Goal: Information Seeking & Learning: Learn about a topic

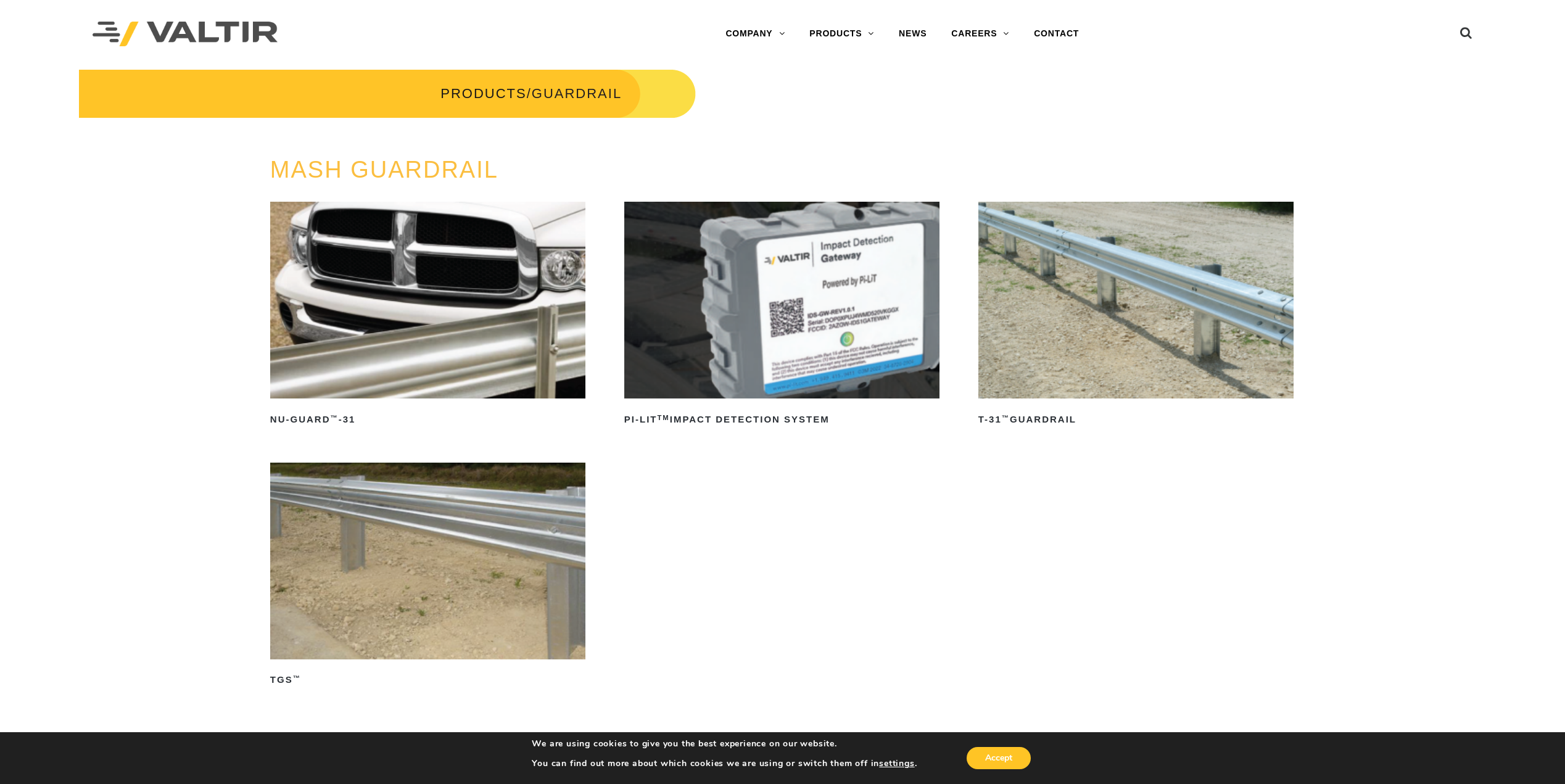
click at [529, 322] on img at bounding box center [428, 300] width 316 height 197
click at [1111, 331] on img at bounding box center [1136, 300] width 316 height 197
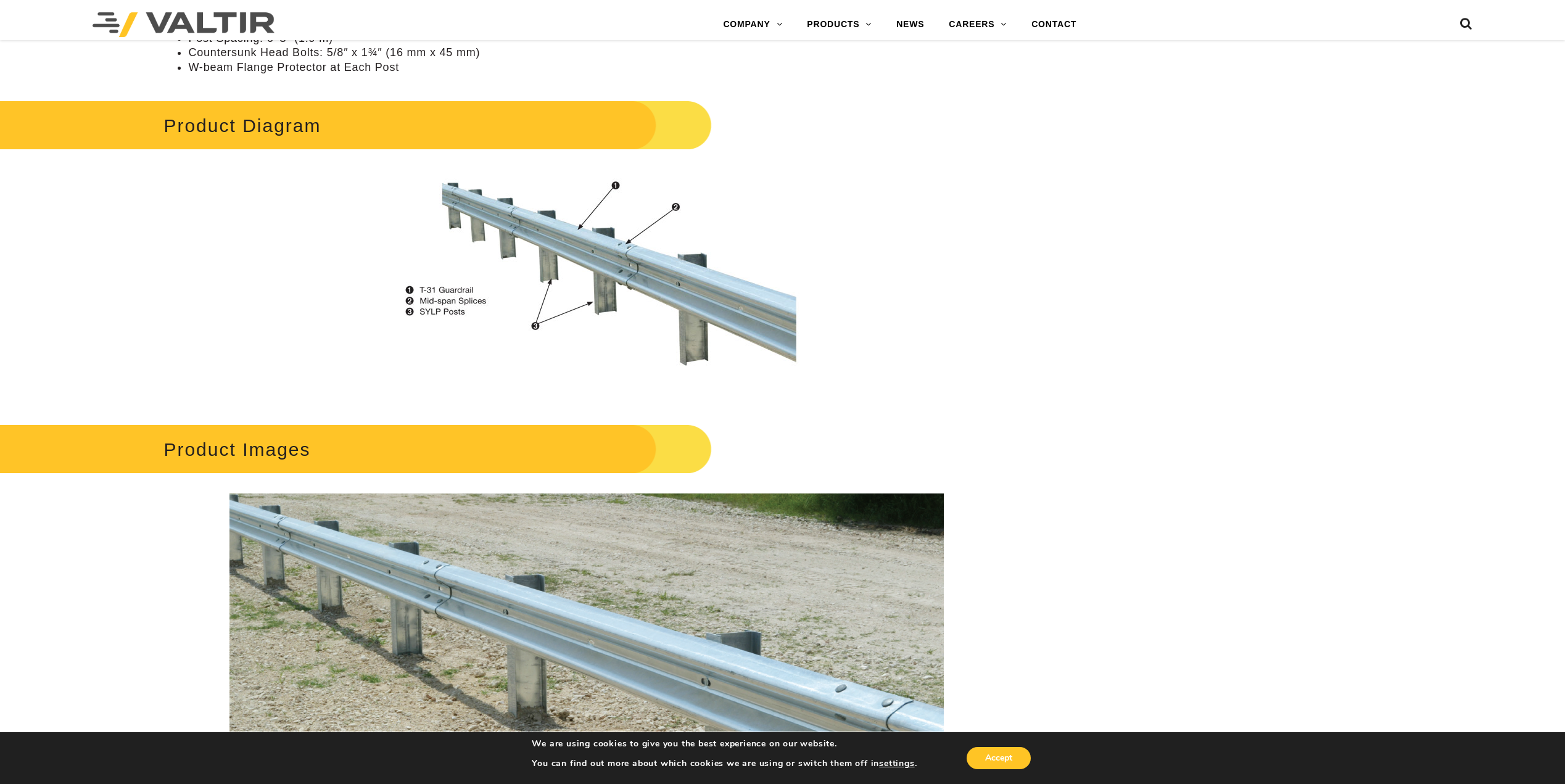
scroll to position [679, 0]
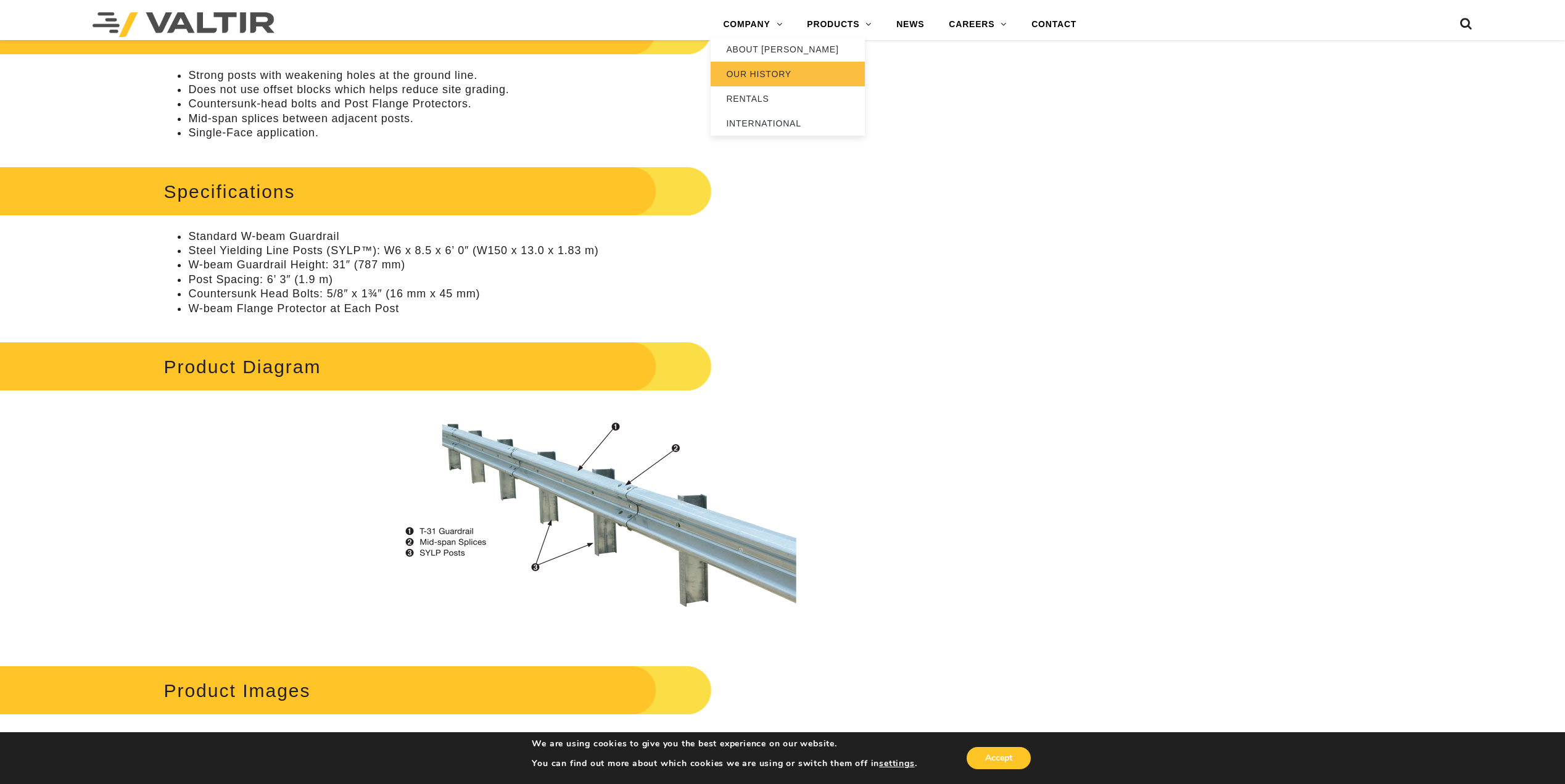
click at [782, 62] on link "OUR HISTORY" at bounding box center [787, 74] width 154 height 25
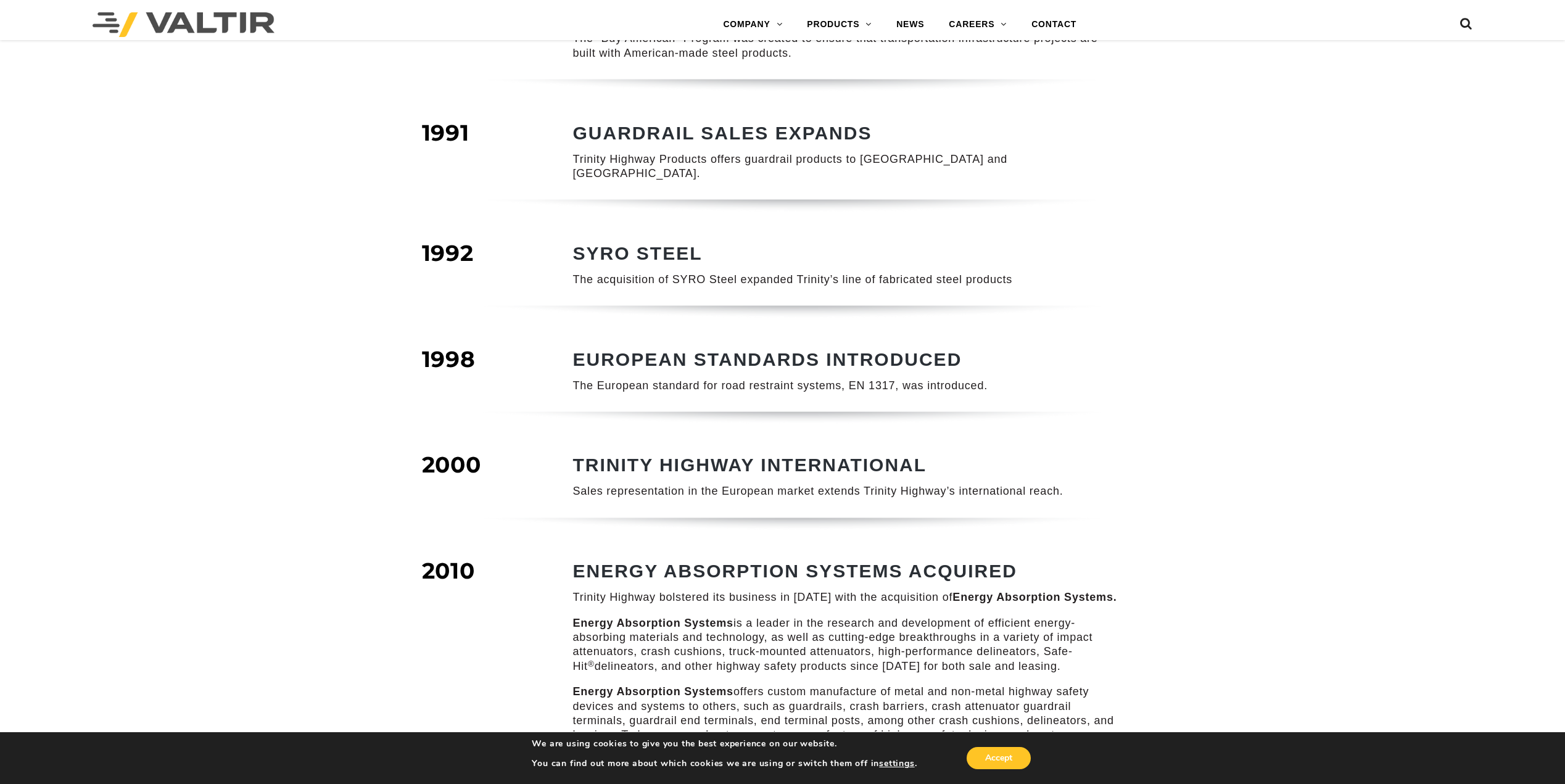
scroll to position [493, 0]
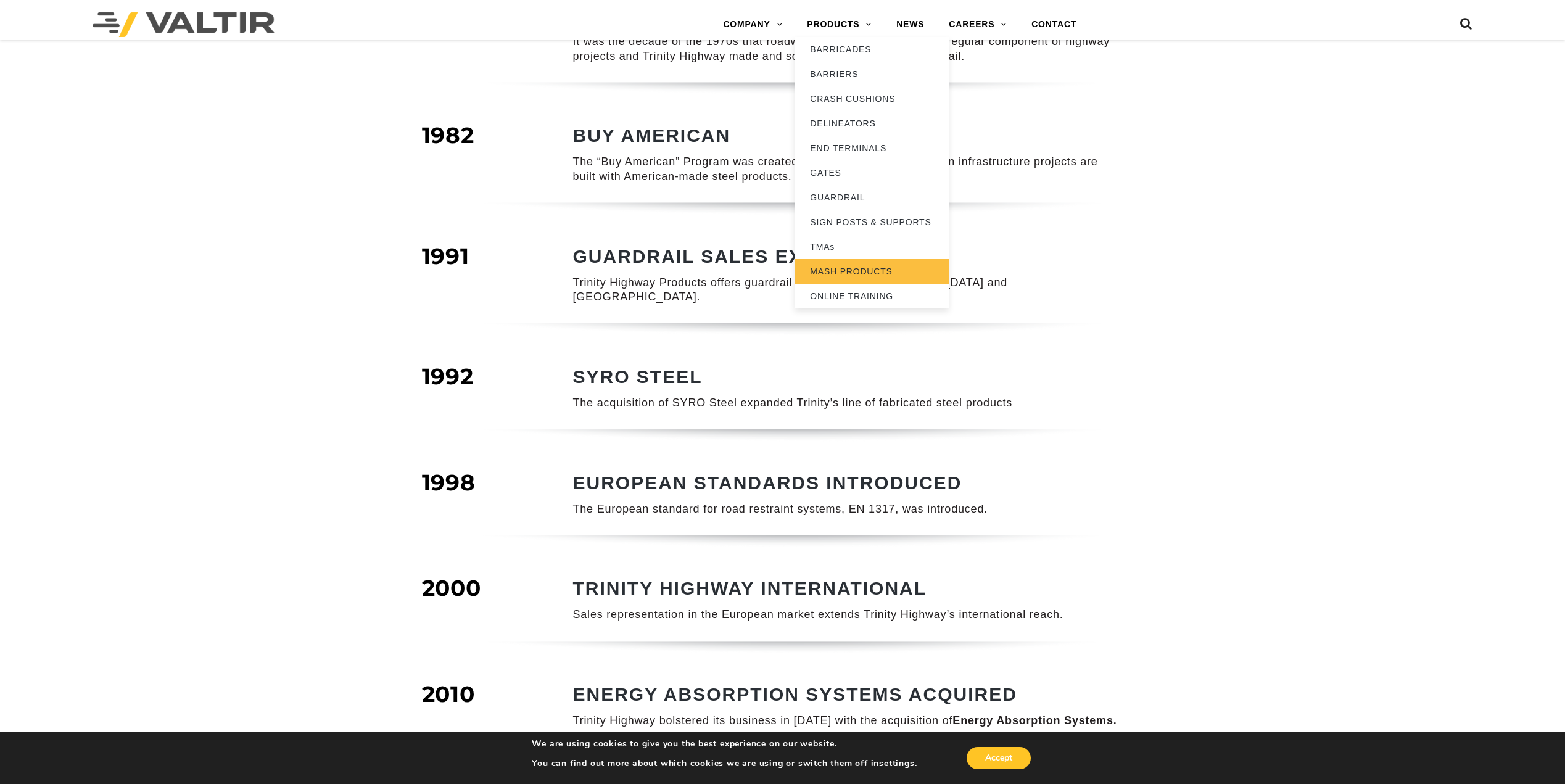
click at [865, 273] on link "MASH PRODUCTS" at bounding box center [872, 272] width 154 height 25
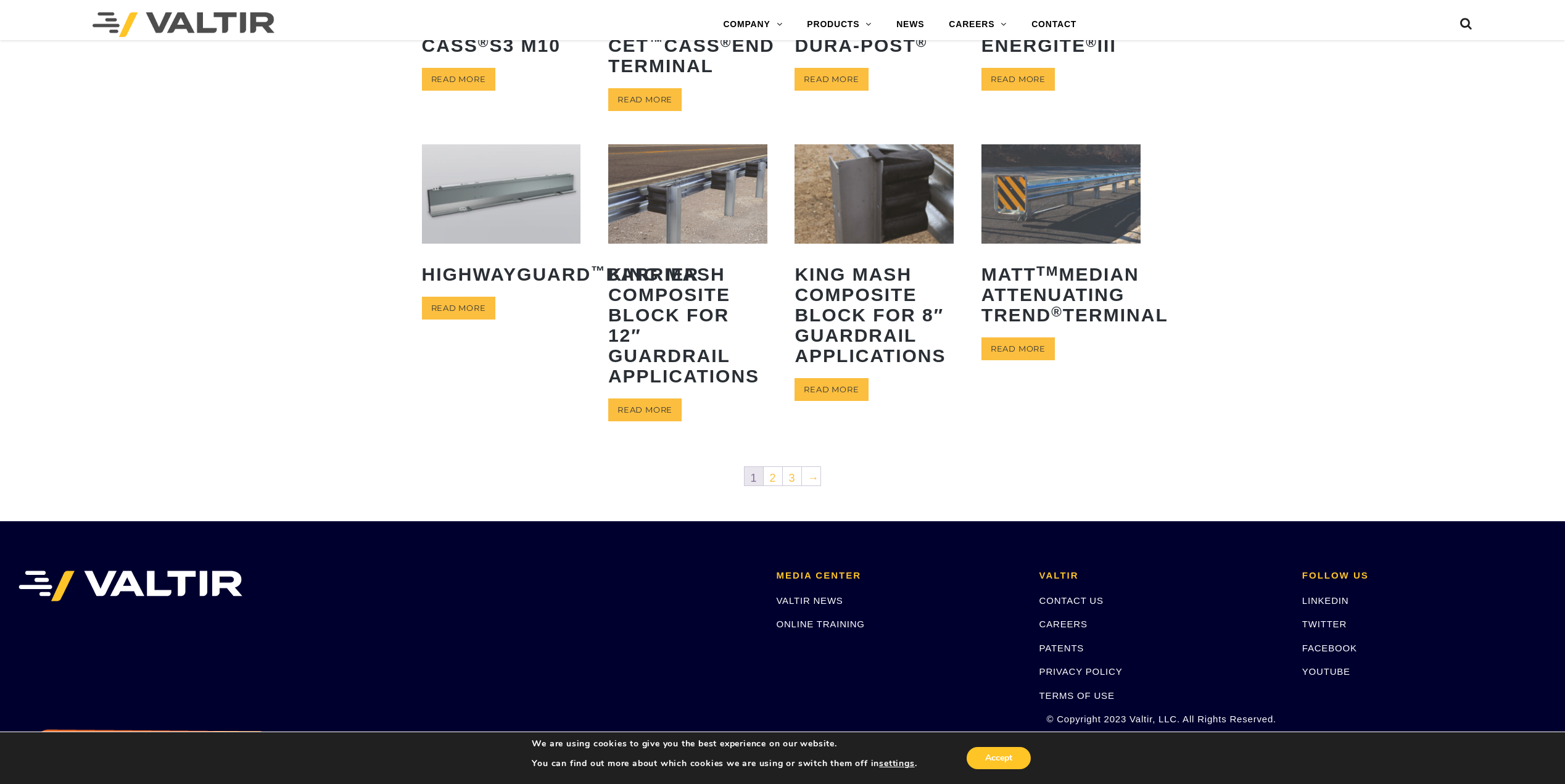
scroll to position [475, 0]
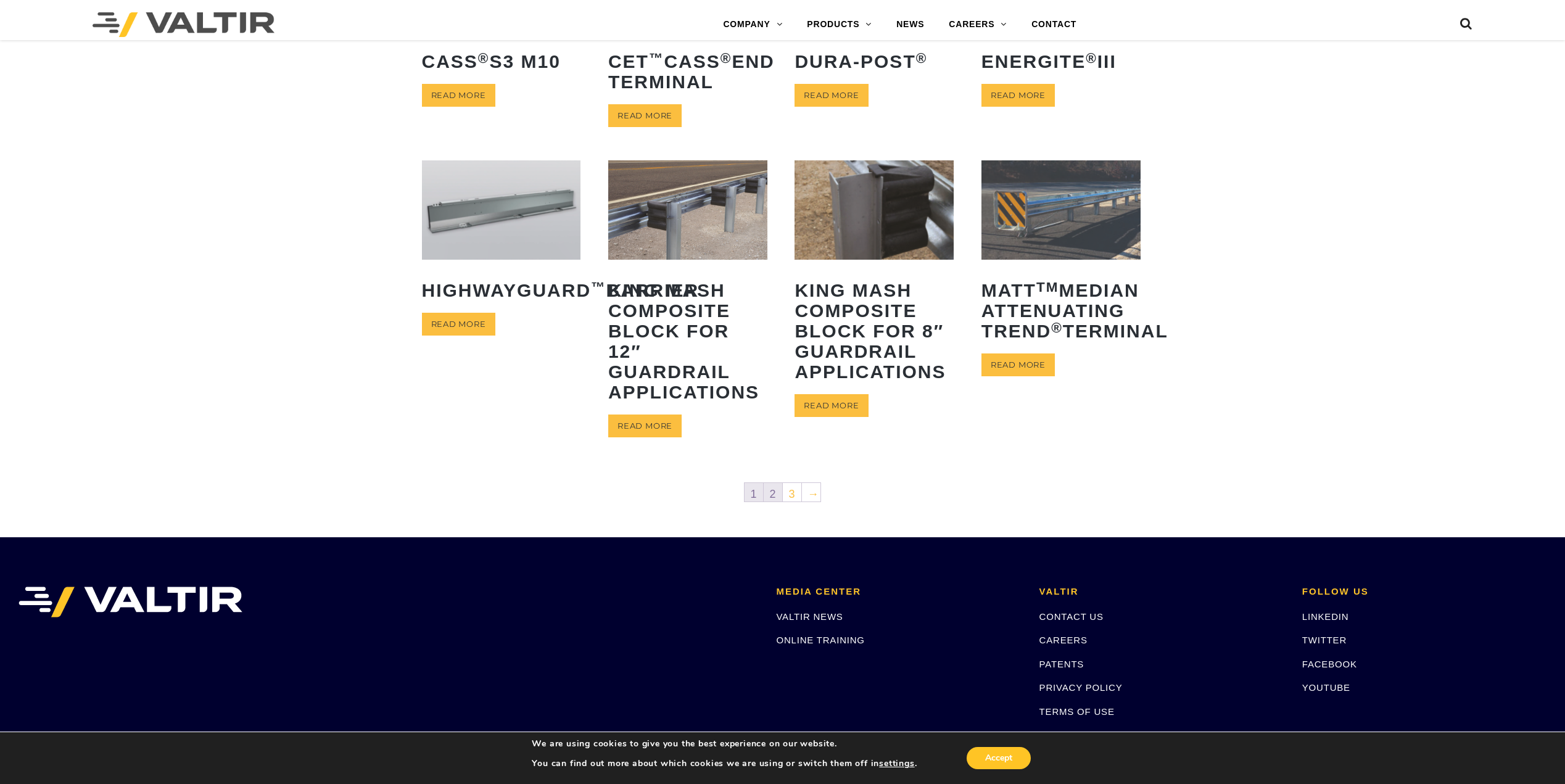
click at [780, 490] on link "2" at bounding box center [773, 493] width 19 height 19
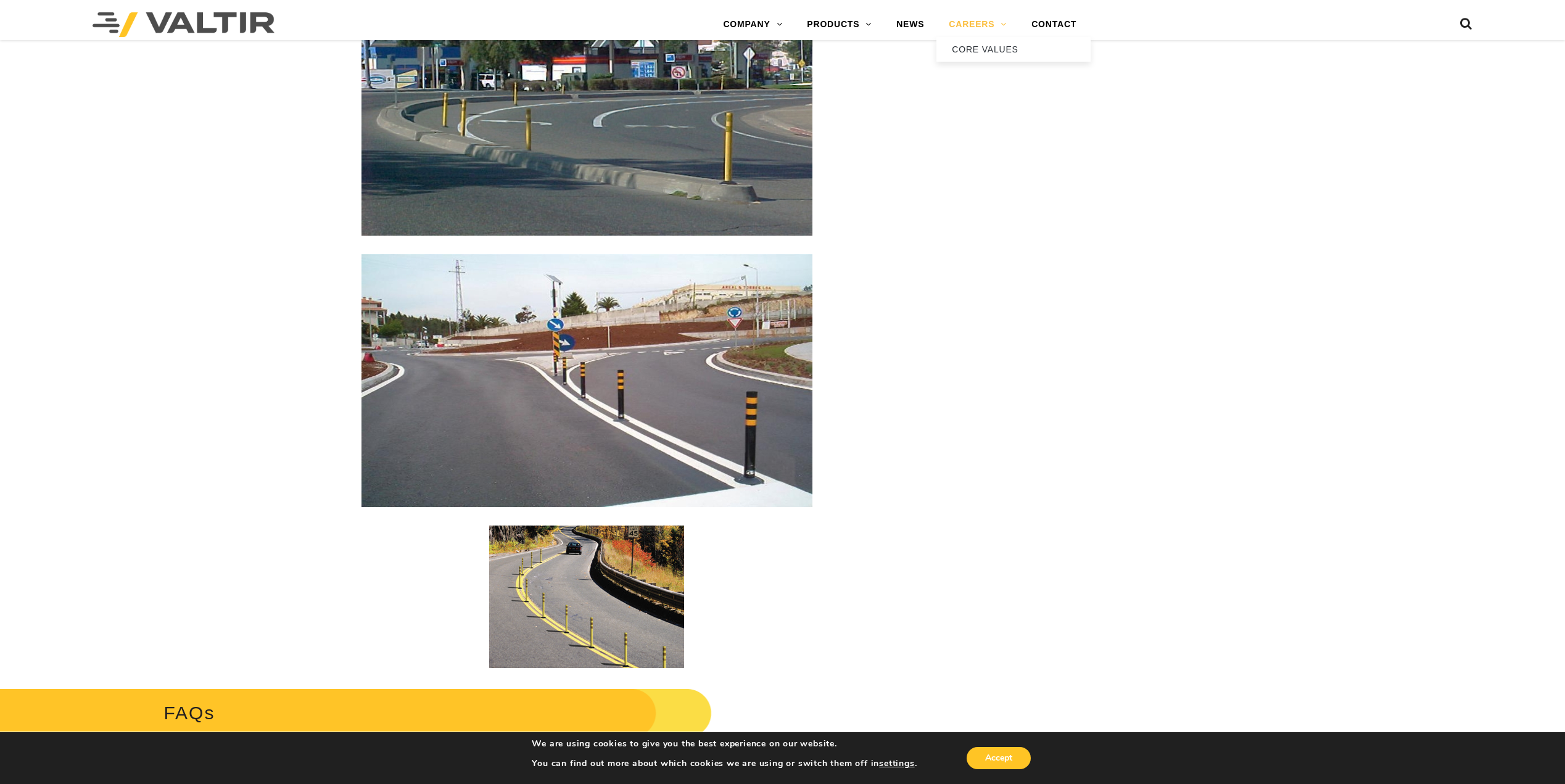
scroll to position [2159, 0]
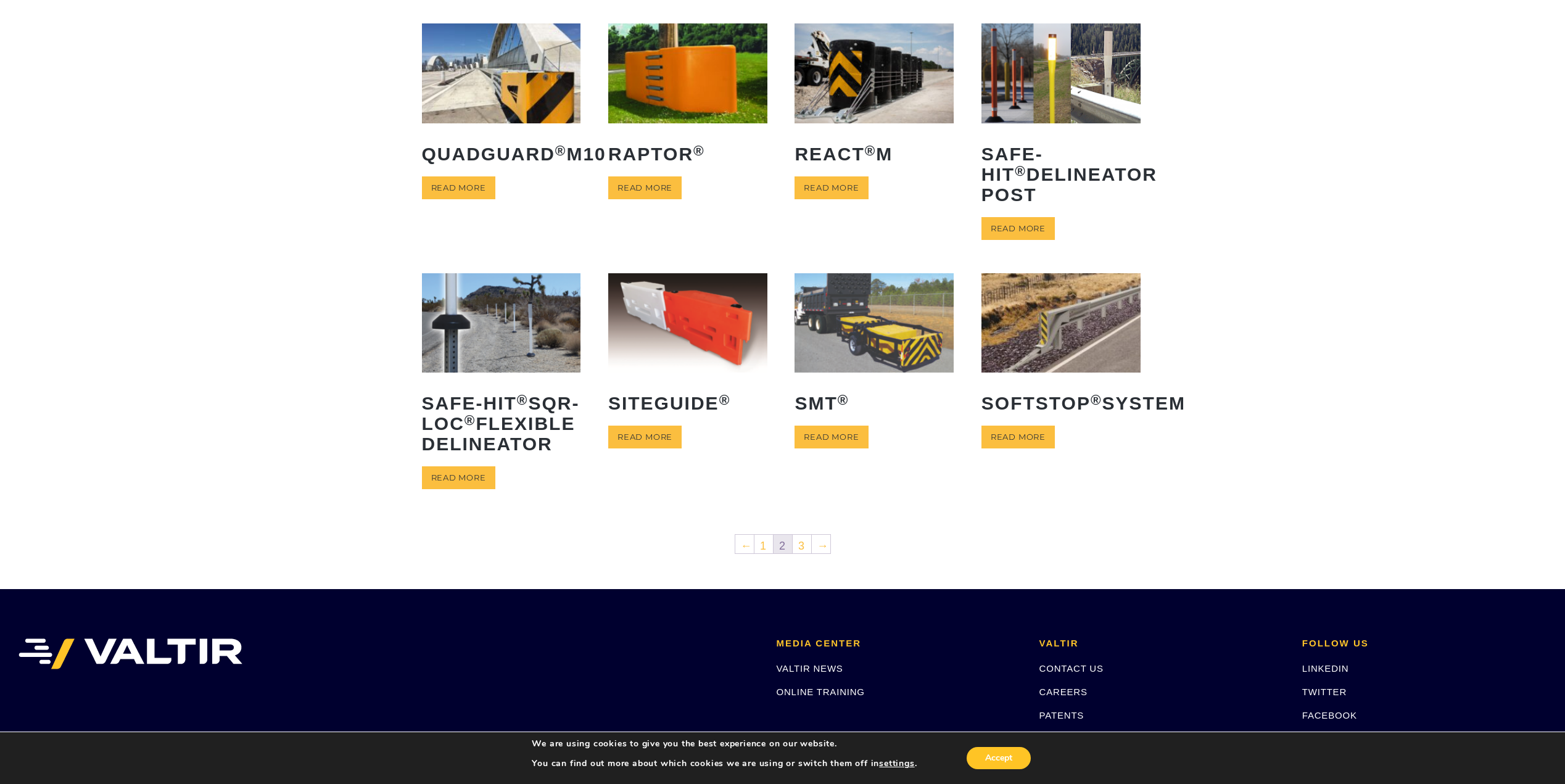
scroll to position [370, 0]
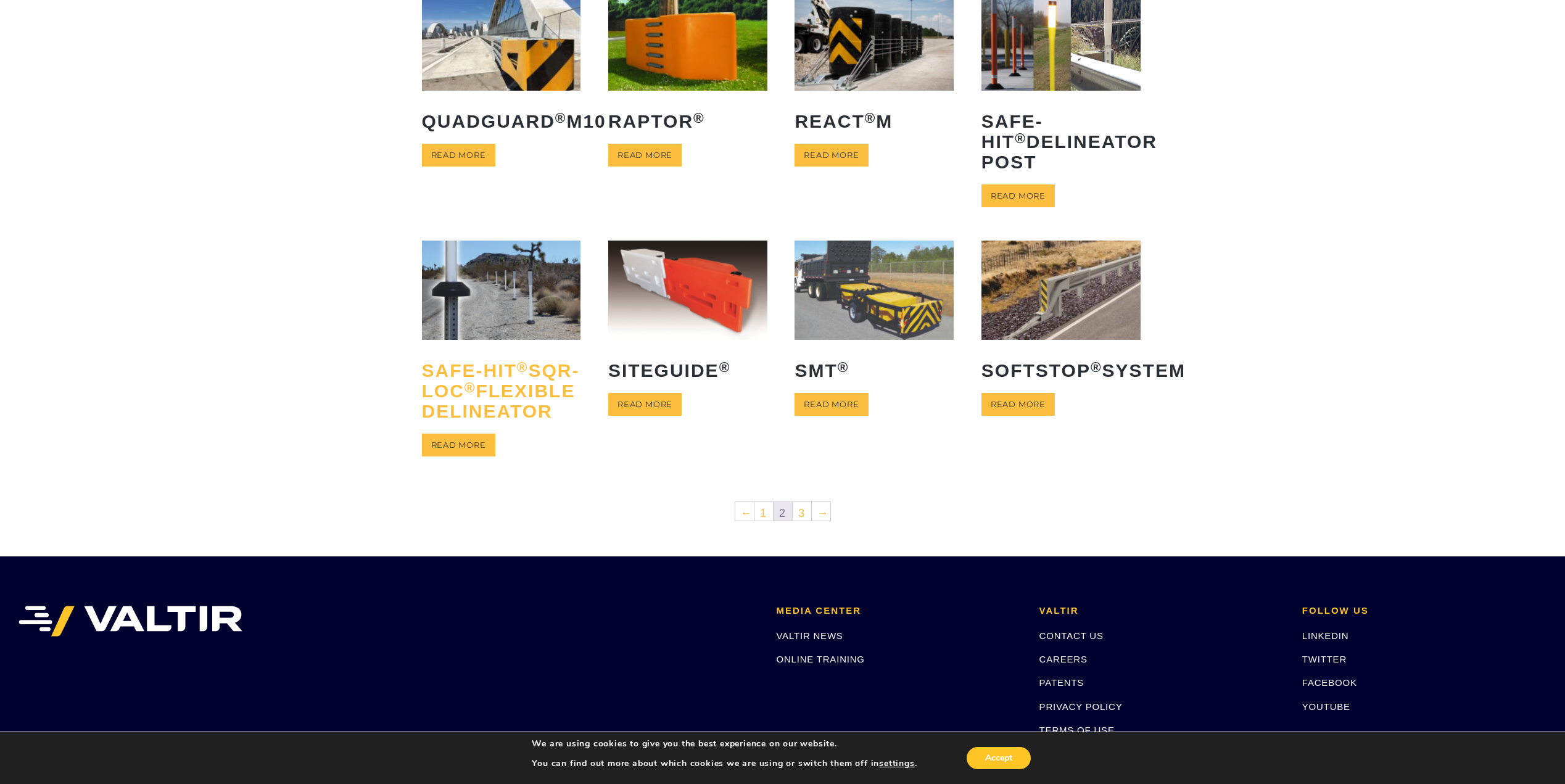
click at [490, 392] on h2 "Safe-Hit ® SQR-LOC ® Flexible Delineator" at bounding box center [501, 391] width 159 height 80
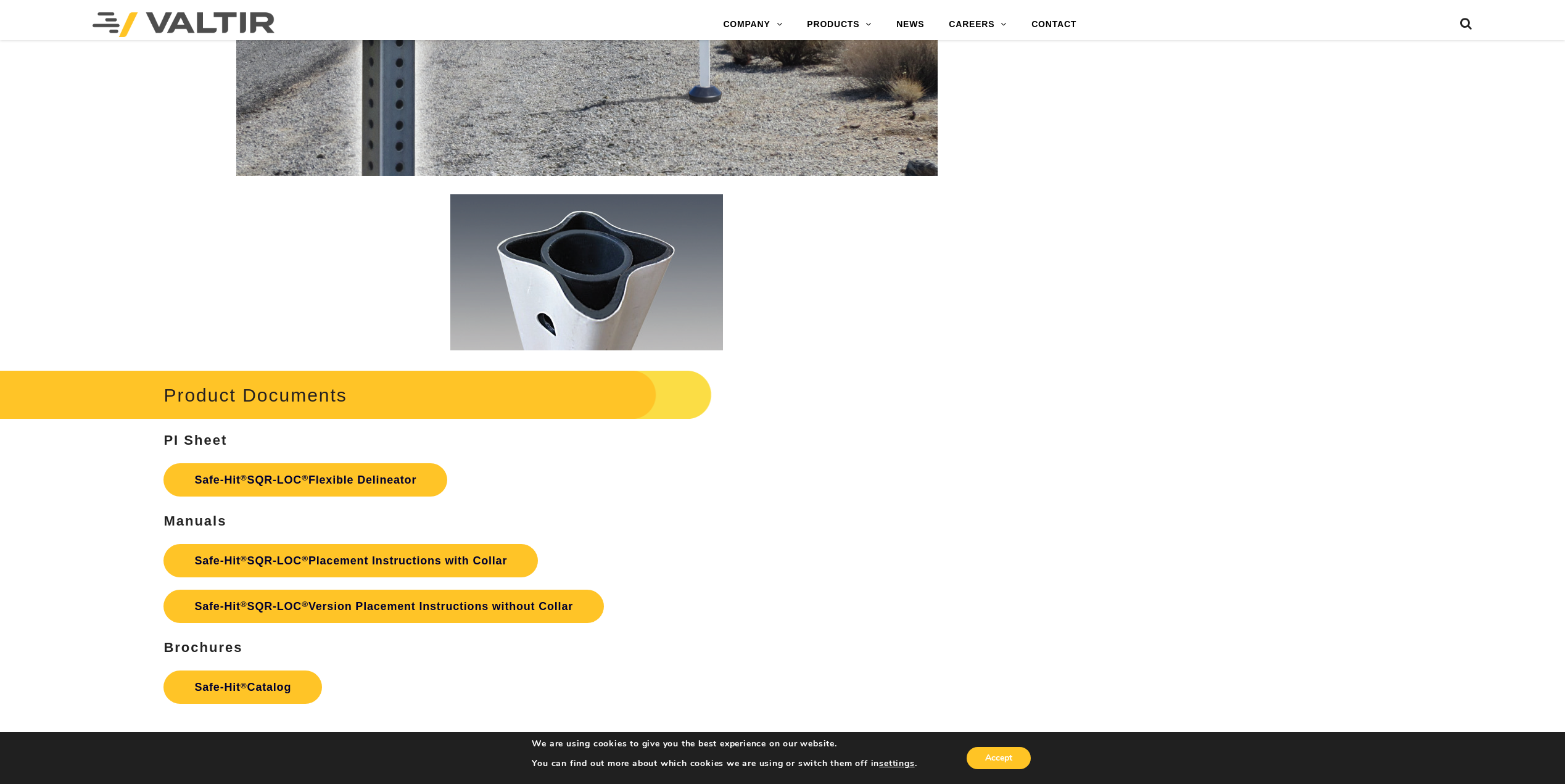
scroll to position [2344, 0]
